Goal: Task Accomplishment & Management: Use online tool/utility

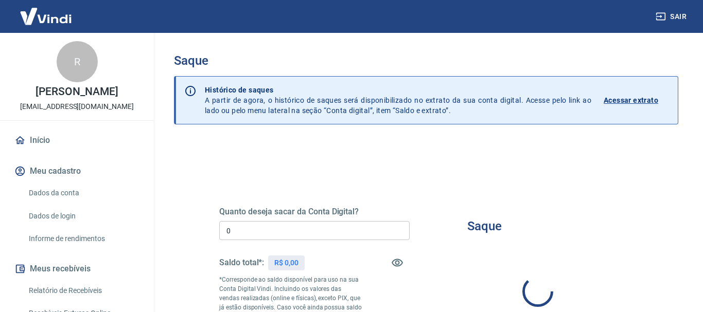
type input "R$ 0,00"
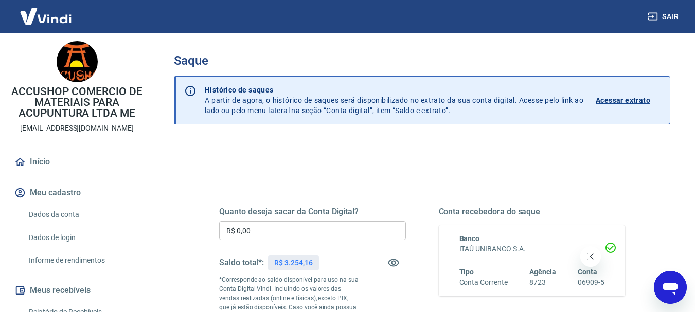
click at [549, 174] on div "Quanto deseja sacar da Conta Digital? R$ 0,00 ​ Saldo total*: R$ 3.254,16 *Corr…" at bounding box center [422, 286] width 431 height 249
click at [590, 260] on icon "Fechar mensagem da empresa" at bounding box center [590, 257] width 8 height 8
